Goal: Task Accomplishment & Management: Manage account settings

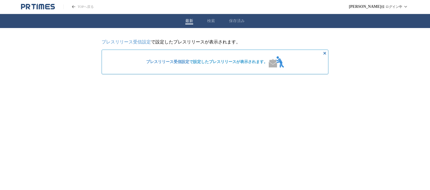
click at [136, 43] on link "プレスリリース受信設定" at bounding box center [126, 41] width 49 height 5
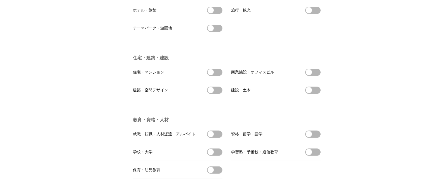
scroll to position [1170, 0]
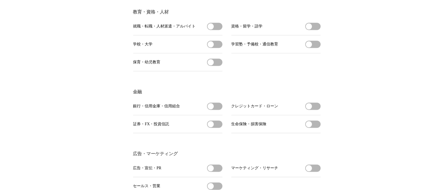
scroll to position [1291, 0]
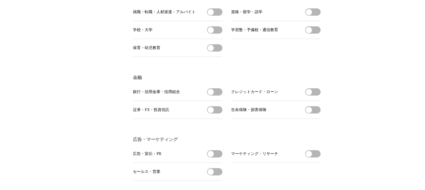
click at [215, 96] on button "銀行・信用金庫・信用組合を受信する" at bounding box center [214, 91] width 15 height 7
click at [315, 96] on button "クレジットカード・ローンを受信する" at bounding box center [313, 91] width 15 height 7
click at [316, 113] on button "生命保険・損害保険を受信する" at bounding box center [313, 109] width 15 height 7
click at [216, 113] on button "証券・FX・投資信託を受信する" at bounding box center [214, 109] width 15 height 7
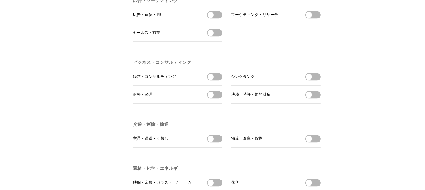
scroll to position [1432, 0]
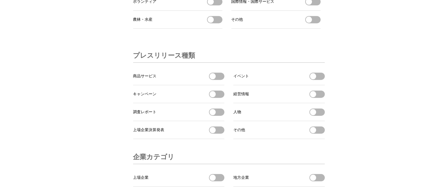
scroll to position [1754, 0]
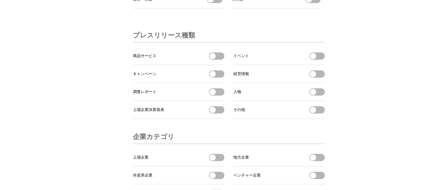
click at [220, 60] on button "商品サービスを受信する" at bounding box center [216, 55] width 15 height 7
click at [321, 60] on button "イベントを受信する" at bounding box center [317, 55] width 15 height 7
click at [221, 78] on button "キャンペーンを受信する" at bounding box center [216, 73] width 15 height 7
click at [315, 77] on span "button" at bounding box center [313, 74] width 6 height 6
click at [318, 96] on button "人物を受信する" at bounding box center [317, 91] width 15 height 7
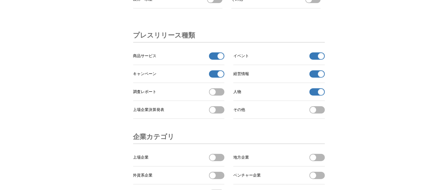
click at [219, 96] on button "調査レポートを受信する" at bounding box center [216, 91] width 15 height 7
click at [321, 113] on button "その他 を受信する" at bounding box center [317, 109] width 15 height 7
click at [323, 113] on button "その他 を受信する" at bounding box center [317, 109] width 15 height 7
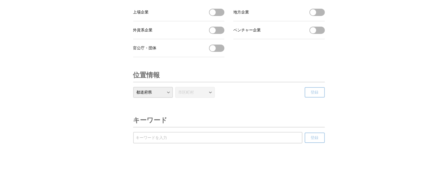
scroll to position [1924, 0]
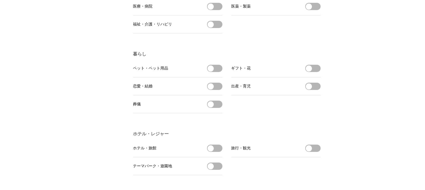
scroll to position [1078, 0]
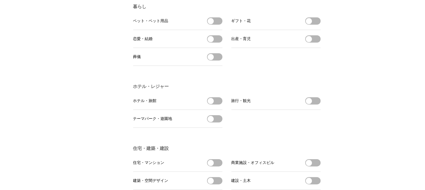
click at [215, 104] on button "ホテル・旅館を受信する" at bounding box center [214, 100] width 15 height 7
click at [316, 104] on button "旅行・観光を受信する" at bounding box center [313, 100] width 15 height 7
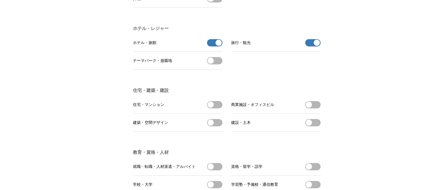
scroll to position [1138, 0]
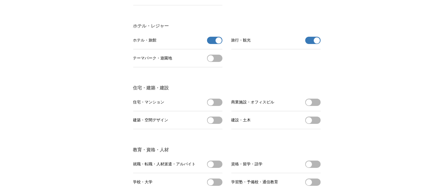
click at [218, 106] on button "住宅・マンションを受信する" at bounding box center [214, 102] width 15 height 7
click at [313, 106] on button "商業施設・オフィスビルを受信する" at bounding box center [313, 102] width 15 height 7
click at [215, 106] on button "住宅・マンションの受信を解除" at bounding box center [214, 102] width 15 height 7
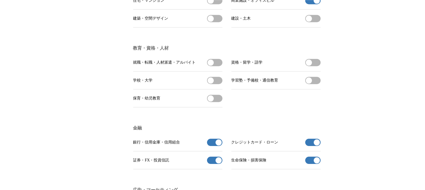
scroll to position [0, 0]
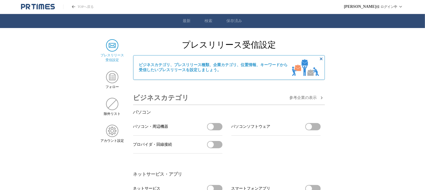
click at [312, 99] on span "参考企業の 表示" at bounding box center [303, 97] width 27 height 5
